Goal: Check status: Check status

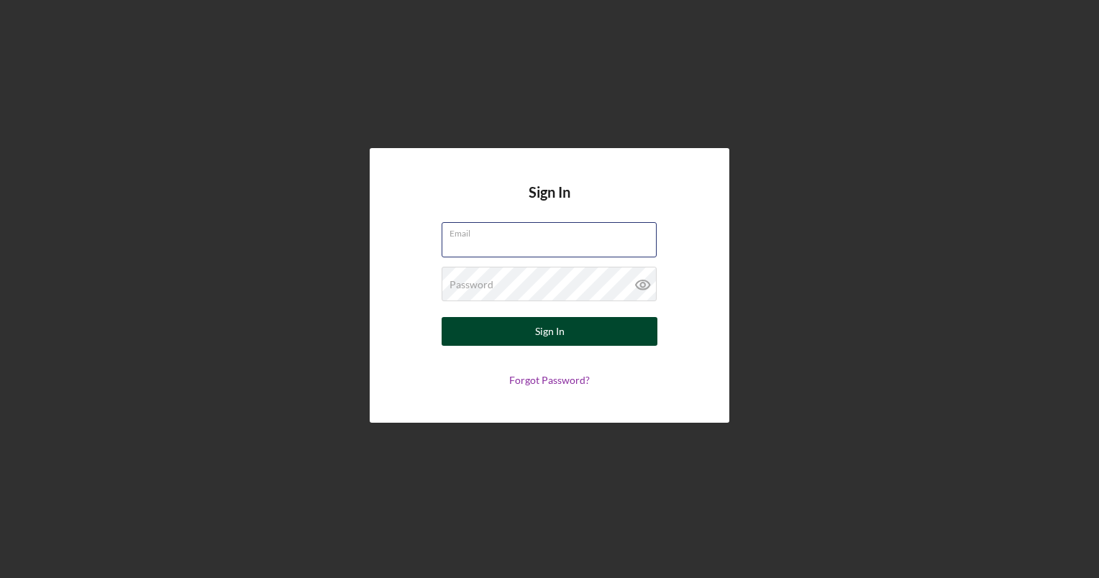
type input "[EMAIL_ADDRESS][DOMAIN_NAME]"
click at [560, 329] on div "Sign In" at bounding box center [549, 331] width 29 height 29
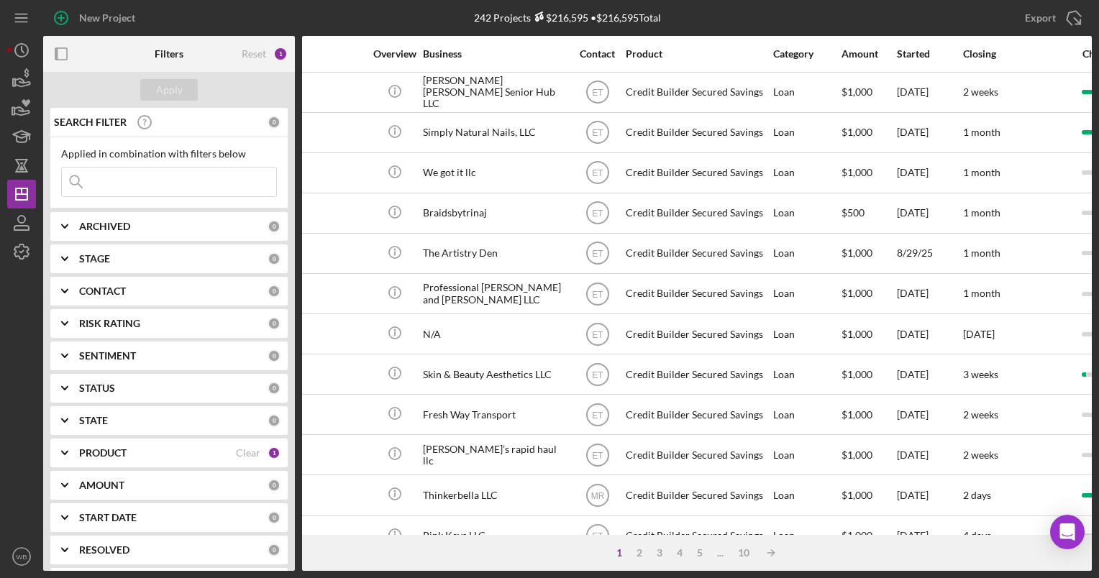
scroll to position [0, 83]
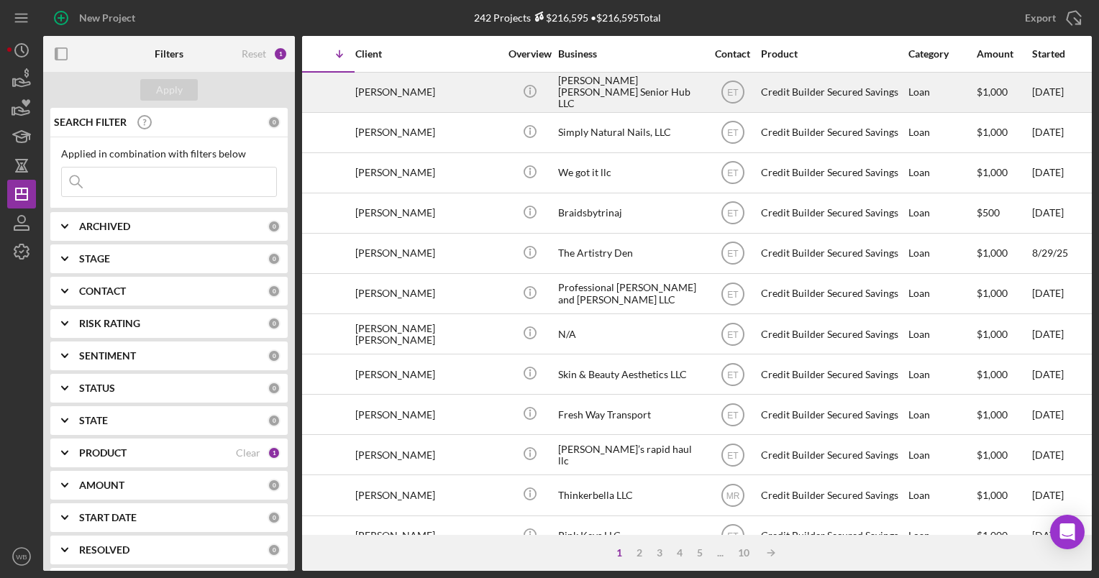
click at [657, 96] on div "[PERSON_NAME] [PERSON_NAME] Senior Hub LLC" at bounding box center [630, 92] width 144 height 38
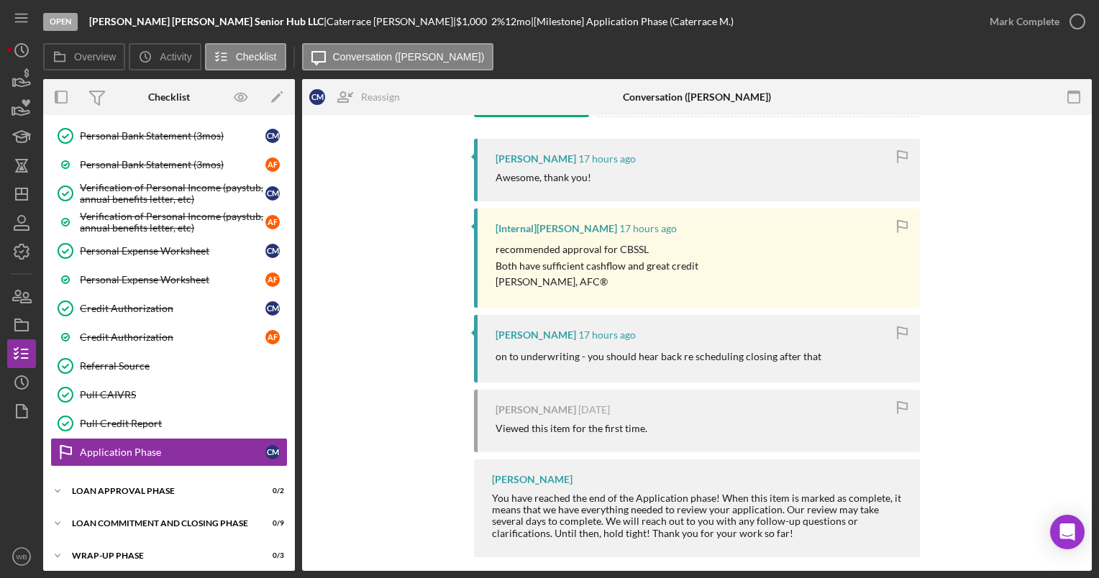
scroll to position [273, 0]
